Goal: Check status

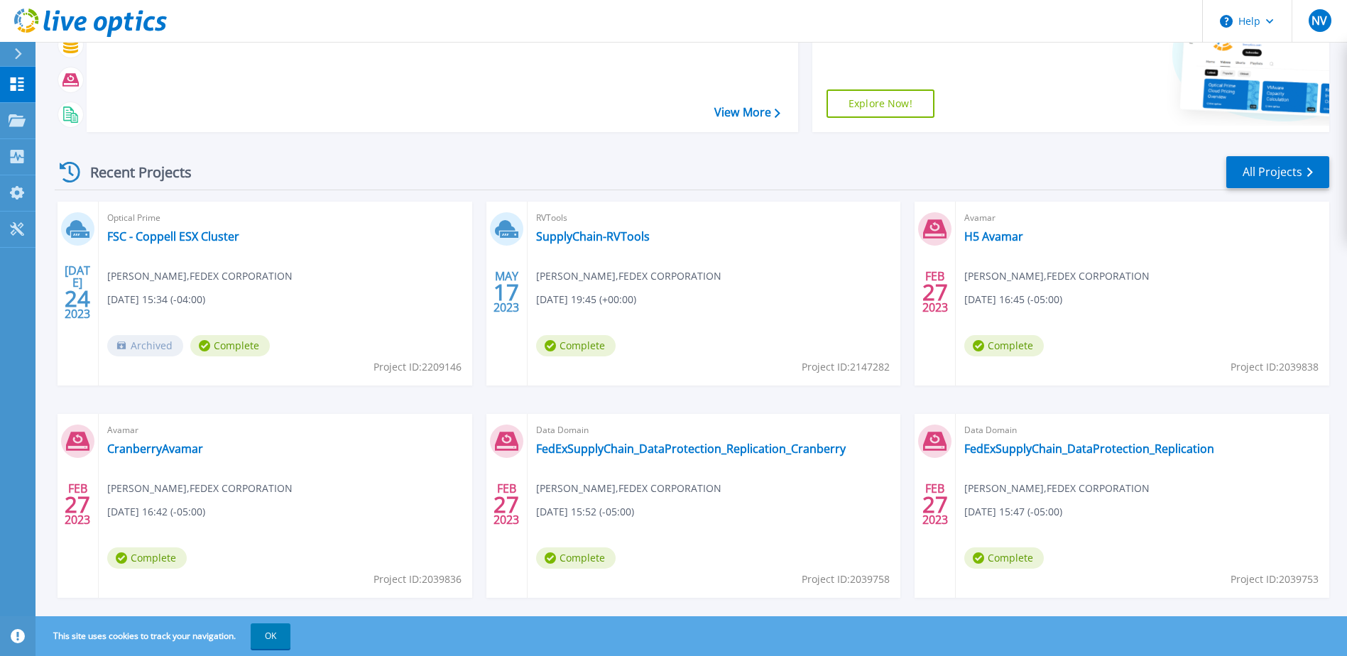
scroll to position [190, 0]
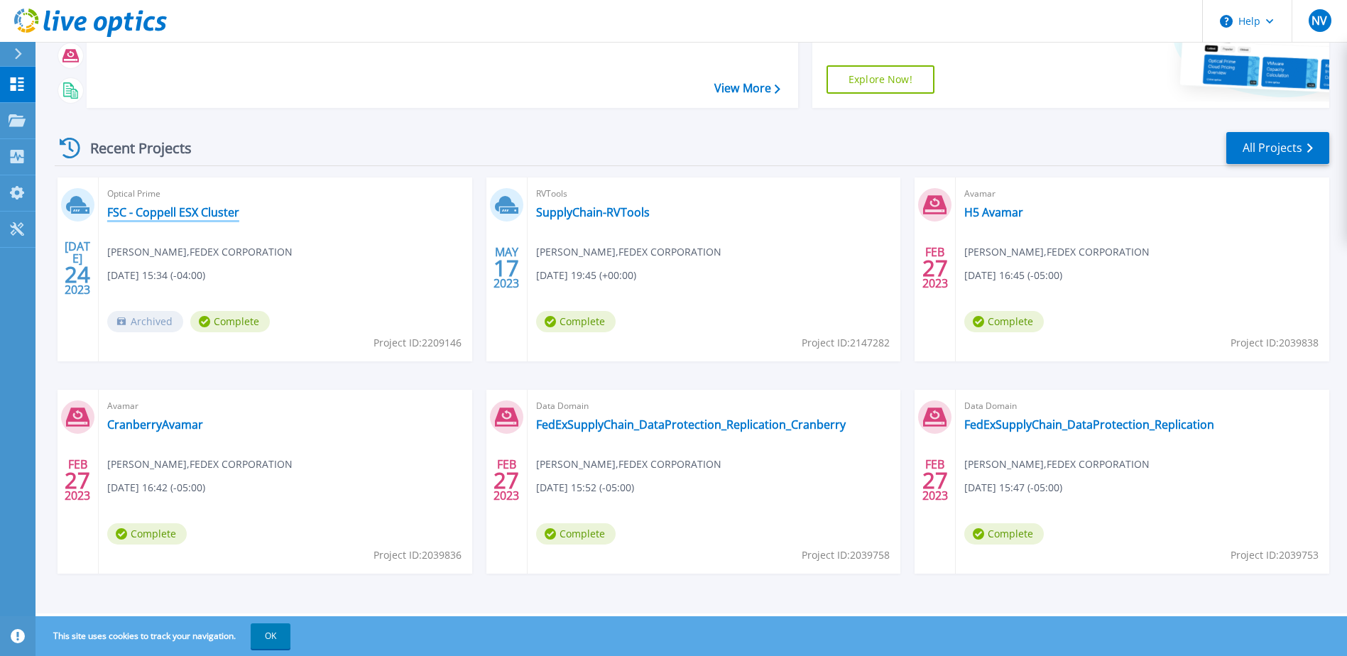
click at [197, 209] on link "FSC - Coppell ESX Cluster" at bounding box center [173, 212] width 132 height 14
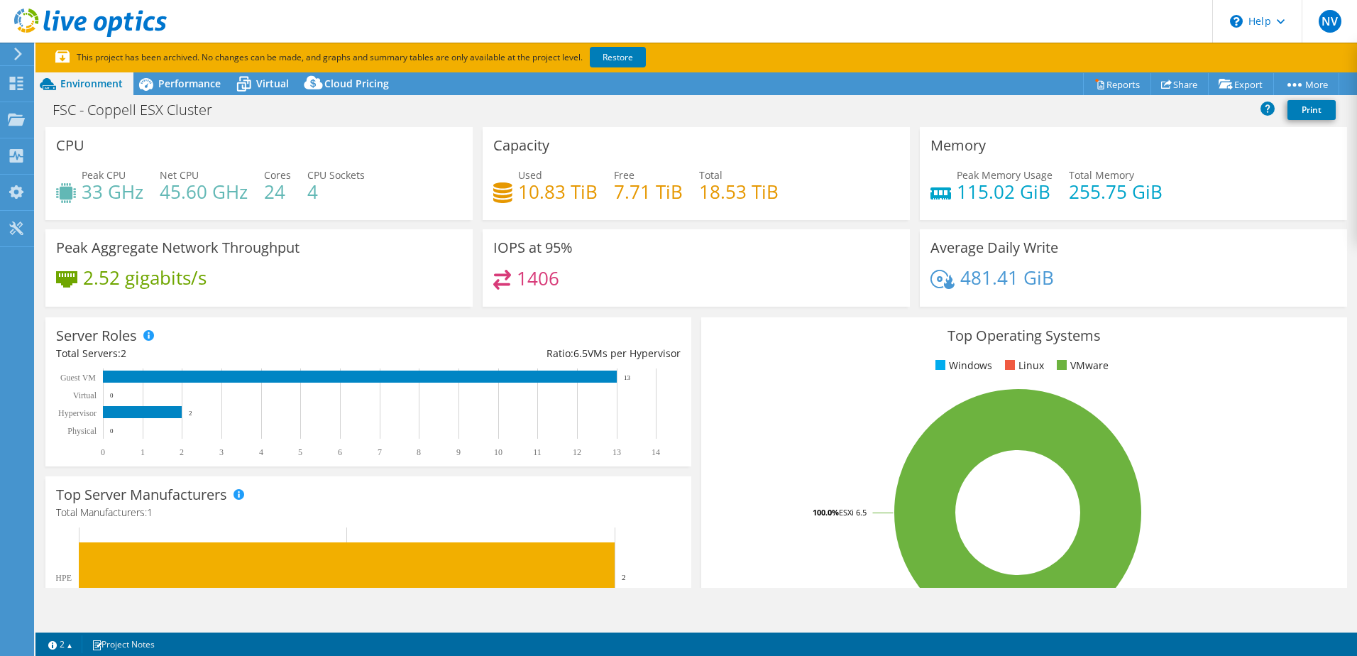
select select "USD"
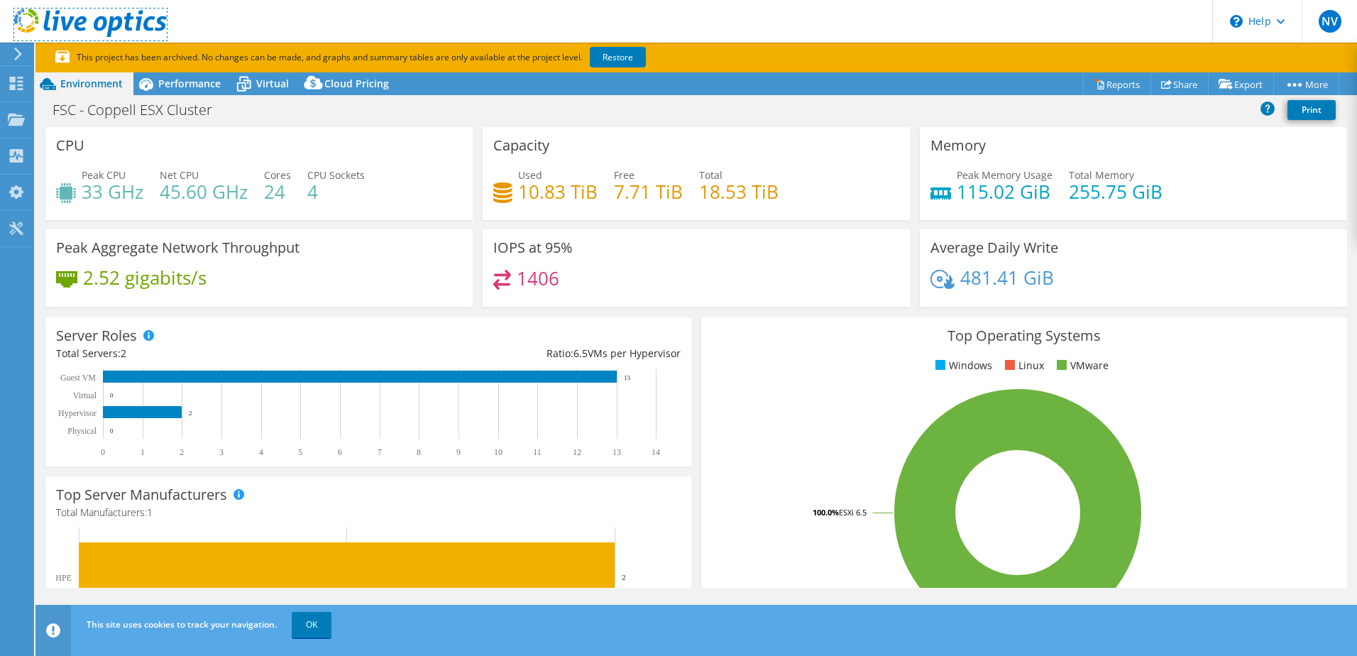
click at [28, 13] on use at bounding box center [90, 23] width 153 height 28
